Goal: Task Accomplishment & Management: Manage account settings

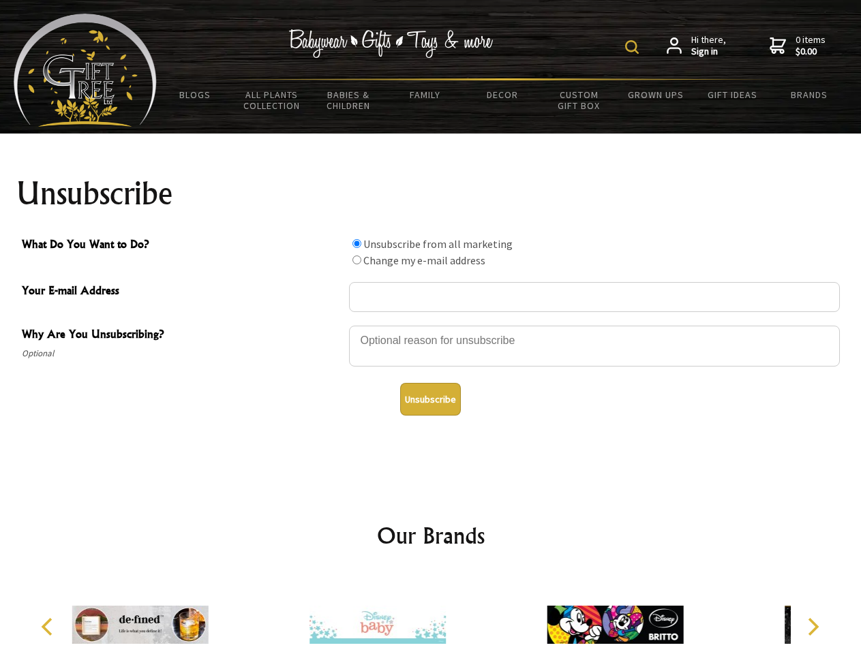
click at [634, 47] on img at bounding box center [632, 47] width 14 height 14
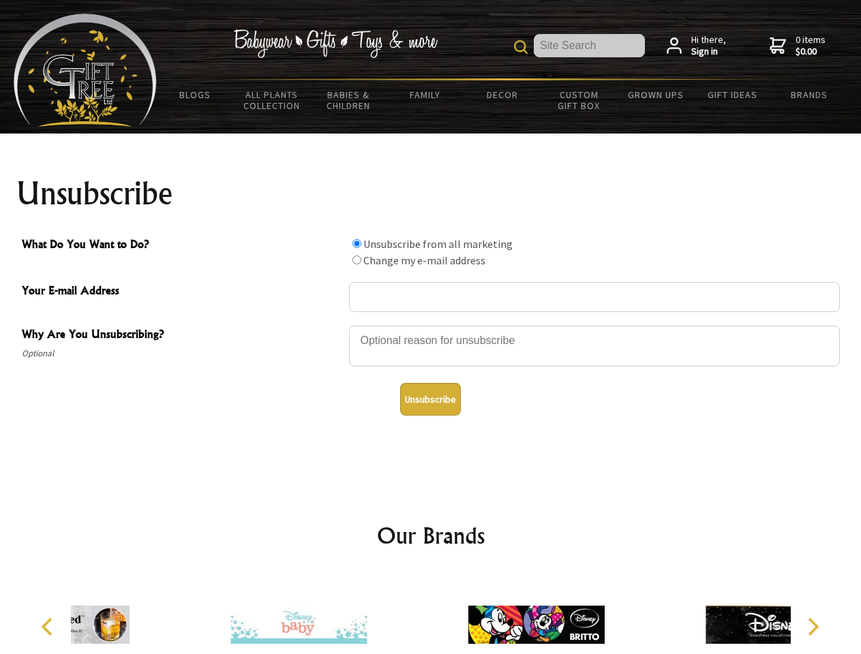
click at [431, 325] on div at bounding box center [594, 348] width 491 height 48
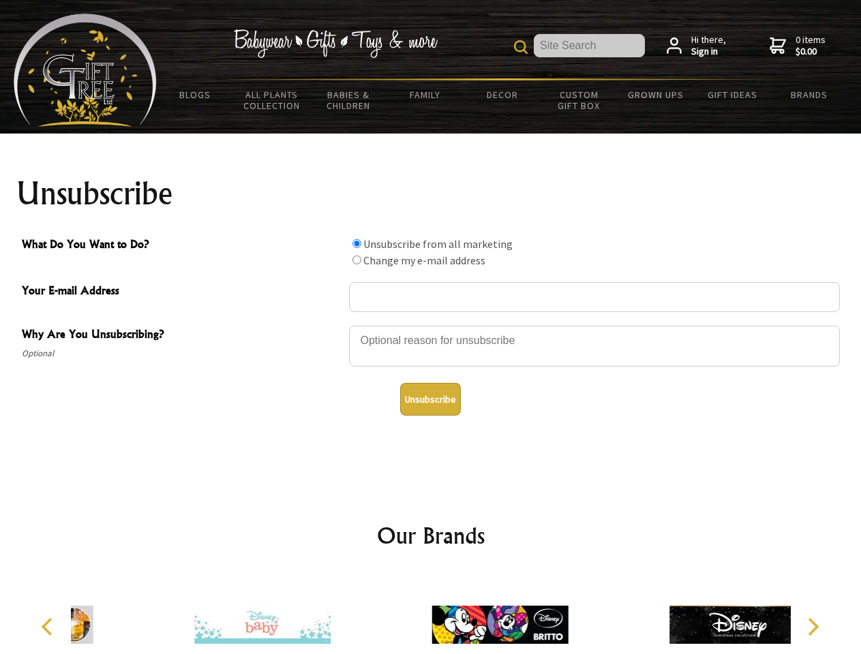
click at [356, 243] on input "What Do You Want to Do?" at bounding box center [356, 243] width 9 height 9
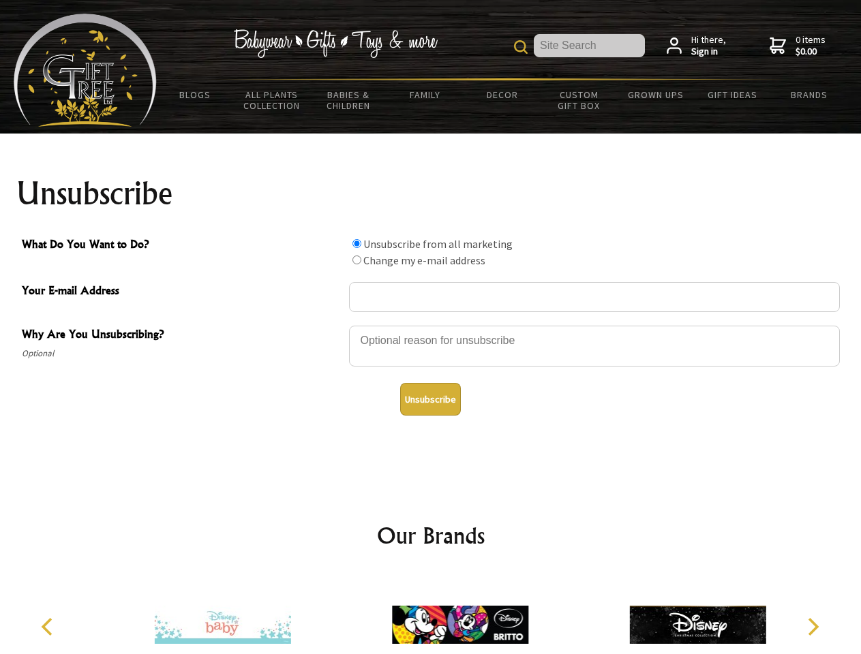
click at [356, 260] on input "What Do You Want to Do?" at bounding box center [356, 260] width 9 height 9
radio input "true"
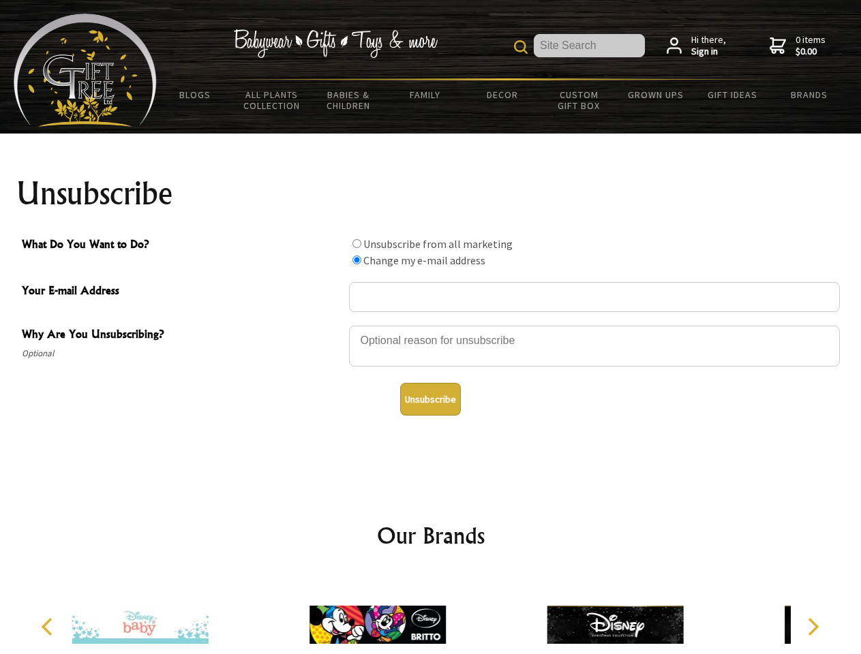
click at [430, 399] on button "Unsubscribe" at bounding box center [430, 399] width 61 height 33
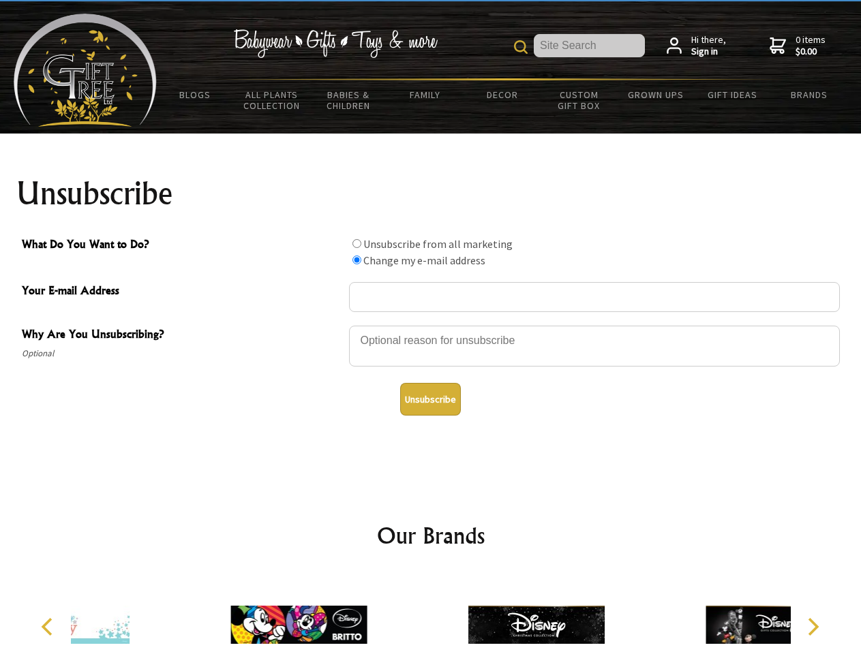
click at [431, 614] on div at bounding box center [536, 627] width 237 height 106
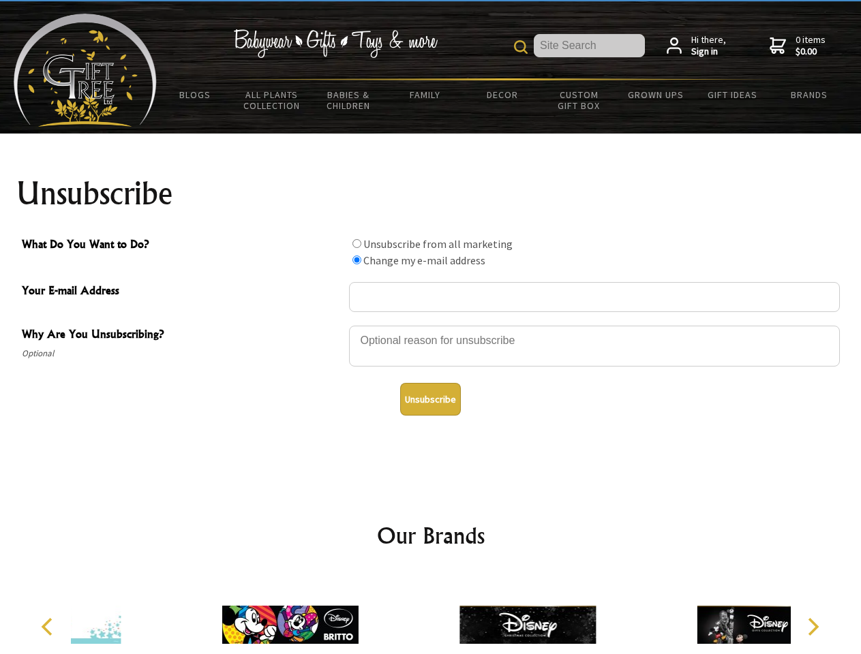
click at [49, 627] on icon "Previous" at bounding box center [49, 627] width 18 height 18
click at [812, 627] on icon "Next" at bounding box center [812, 627] width 18 height 18
